Goal: Transaction & Acquisition: Subscribe to service/newsletter

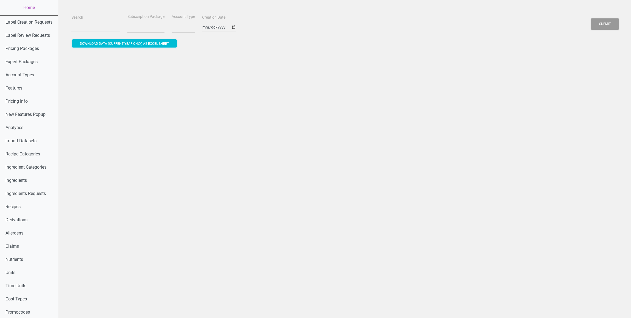
select select
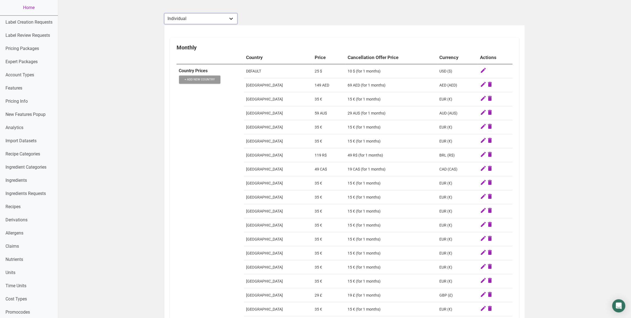
select select "30"
click at [164, 13] on select "Individual Essential Pro Business Old Enterprise 3 Users (799$) Old Enterprise …" at bounding box center [200, 18] width 73 height 11
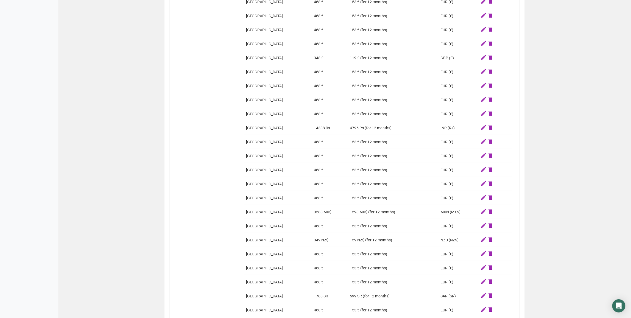
scroll to position [832, 0]
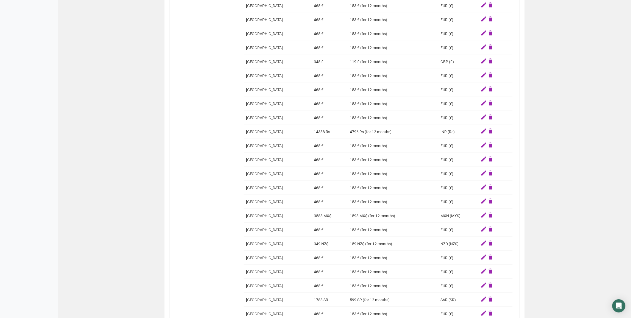
click at [316, 69] on td "348 £" at bounding box center [329, 62] width 36 height 14
copy td "348"
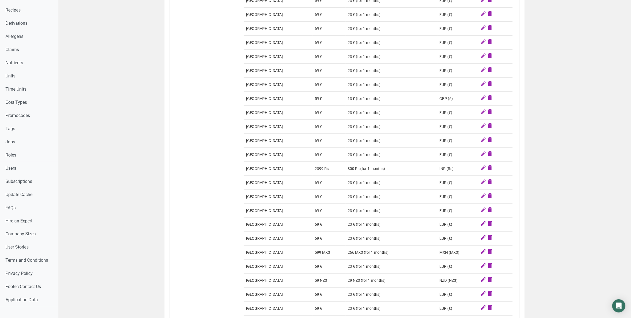
scroll to position [0, 0]
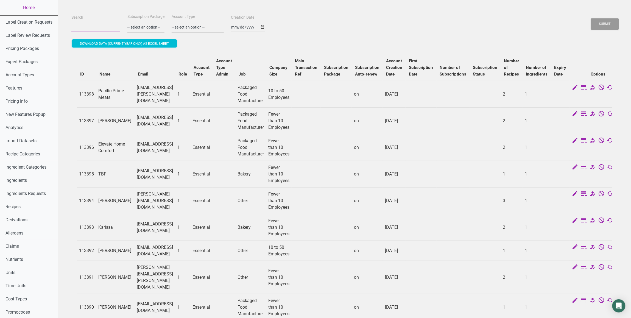
click at [91, 24] on input "Search" at bounding box center [95, 27] width 49 height 10
paste input "hello@monumentalprep.co.uk"
type input "hello@monumentalprep.co.uk"
click at [591, 18] on button "Submit" at bounding box center [605, 23] width 28 height 11
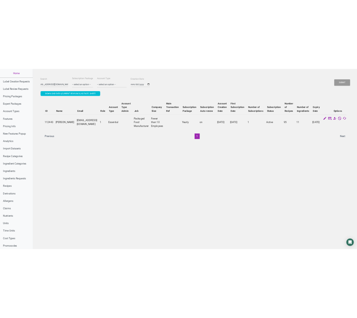
scroll to position [0, 0]
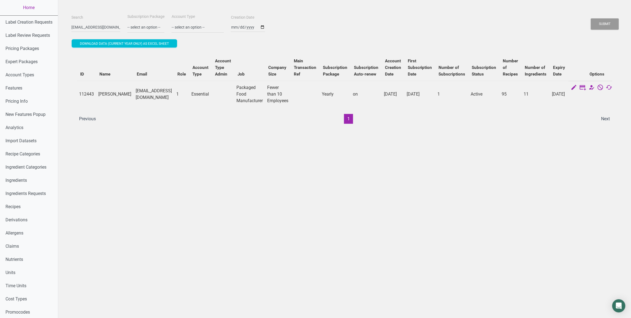
click at [89, 91] on td "112443" at bounding box center [86, 94] width 19 height 27
copy td "112443"
click at [30, 8] on link "Home" at bounding box center [29, 7] width 58 height 15
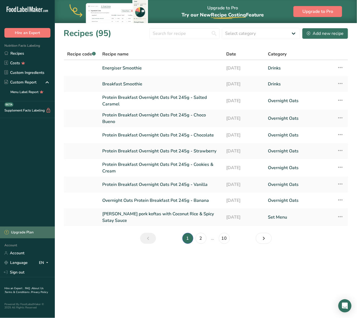
click at [26, 230] on div "Upgrade Plan" at bounding box center [18, 232] width 29 height 5
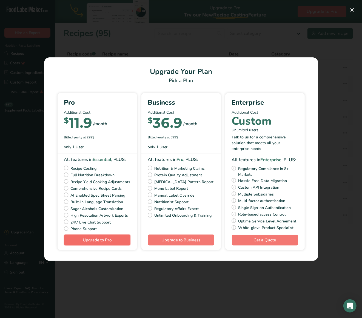
click at [108, 243] on span "Upgrade to Pro" at bounding box center [97, 239] width 29 height 5
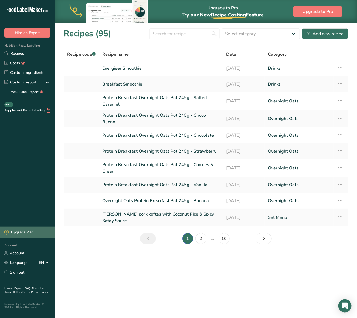
click at [20, 234] on div "Upgrade Plan" at bounding box center [18, 232] width 29 height 5
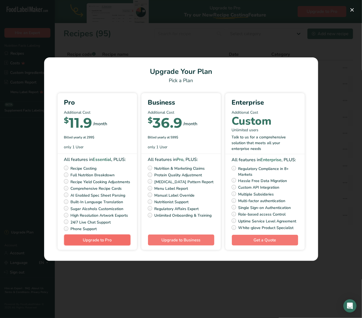
click at [110, 243] on span "Upgrade to Pro" at bounding box center [97, 240] width 29 height 7
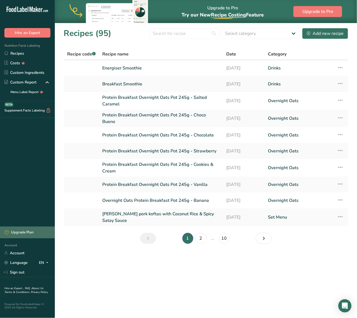
click at [30, 235] on div "Upgrade Plan" at bounding box center [18, 232] width 29 height 5
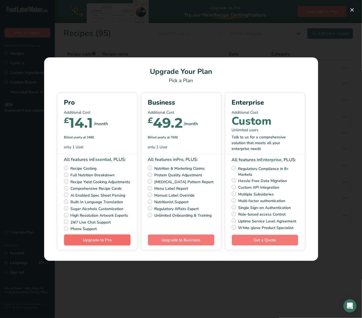
click at [103, 243] on span "Upgrade to Pro" at bounding box center [97, 240] width 29 height 7
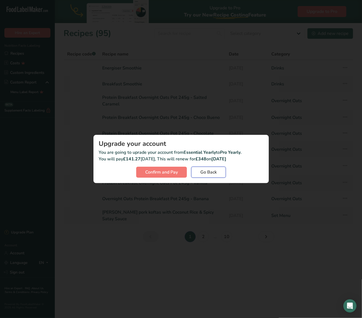
click at [215, 170] on span "Go Back" at bounding box center [209, 172] width 16 height 7
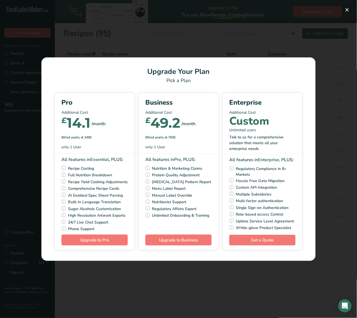
click at [349, 10] on button "Pick Your Pricing Plan Modal" at bounding box center [347, 9] width 9 height 9
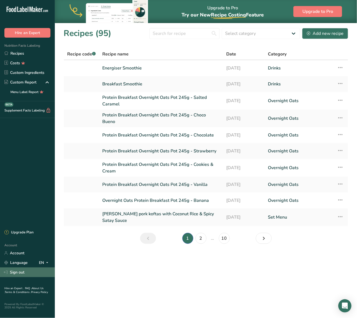
click at [29, 269] on link "Sign out" at bounding box center [27, 272] width 55 height 10
